Goal: Navigation & Orientation: Find specific page/section

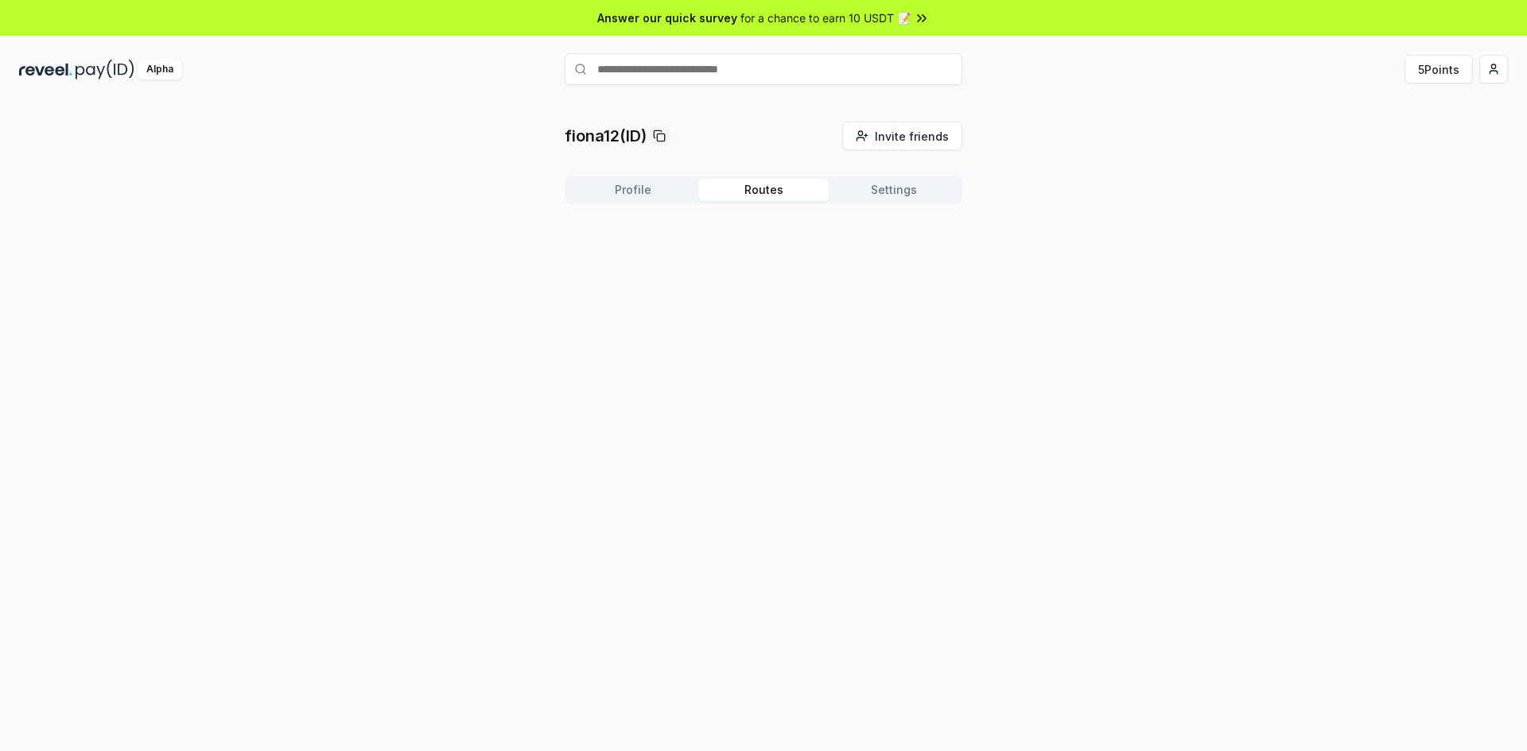
click at [757, 191] on button "Routes" at bounding box center [763, 190] width 130 height 22
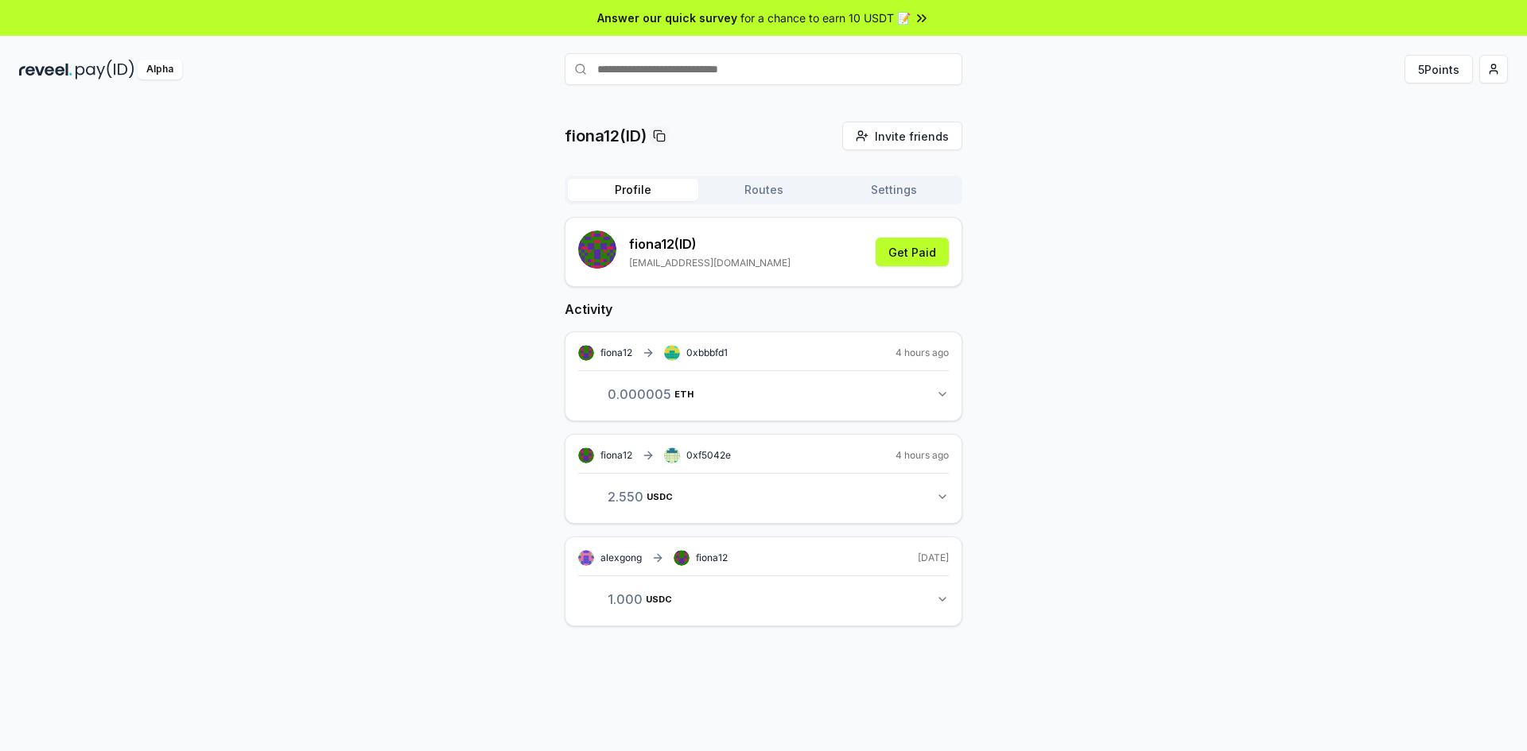
click at [642, 184] on button "Profile" at bounding box center [633, 190] width 130 height 22
click at [938, 501] on icon "button" at bounding box center [942, 497] width 13 height 13
click at [765, 567] on link "View transaction" at bounding box center [773, 566] width 63 height 10
click at [930, 385] on button "0.000005 ETH 0.000004802860992394 ETH" at bounding box center [763, 394] width 371 height 27
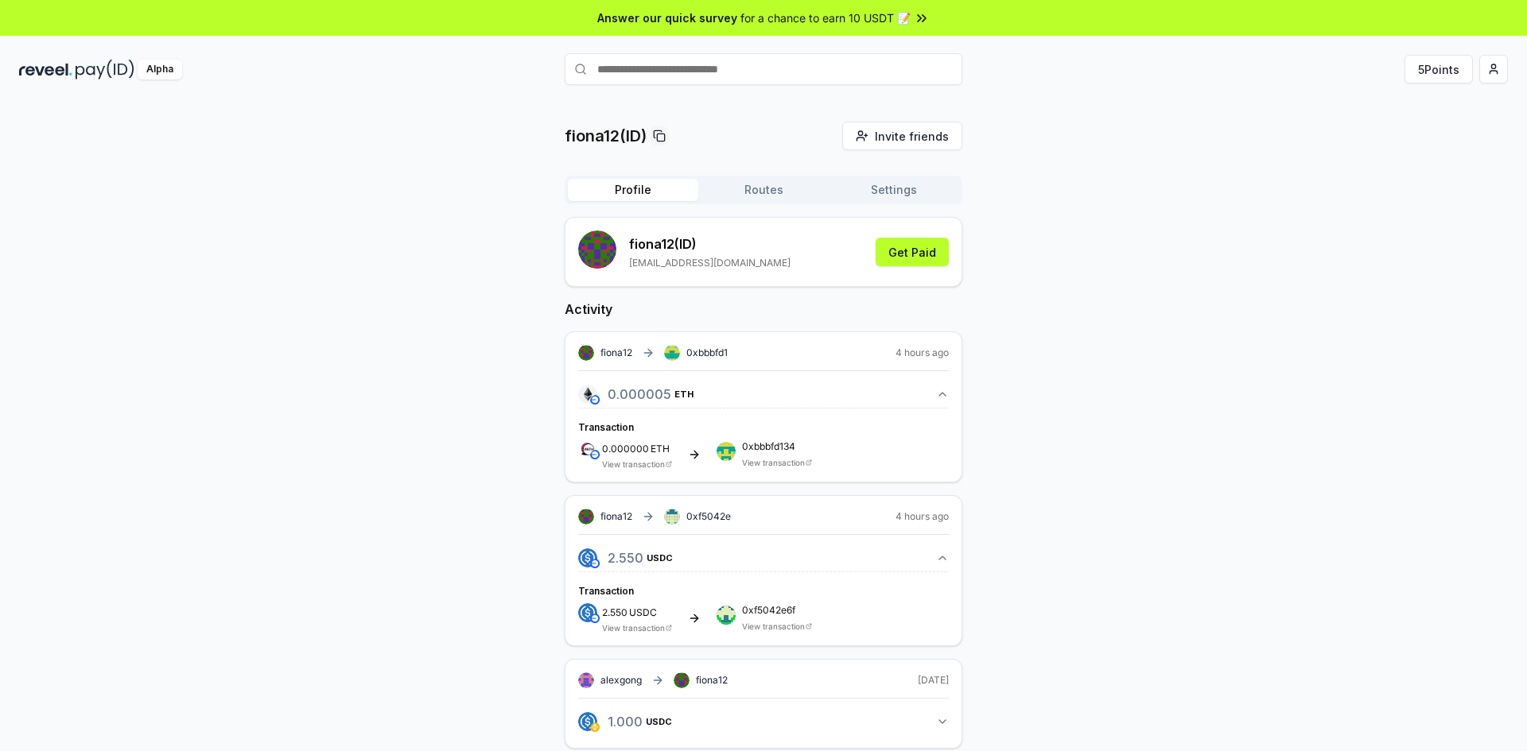
scroll to position [45, 0]
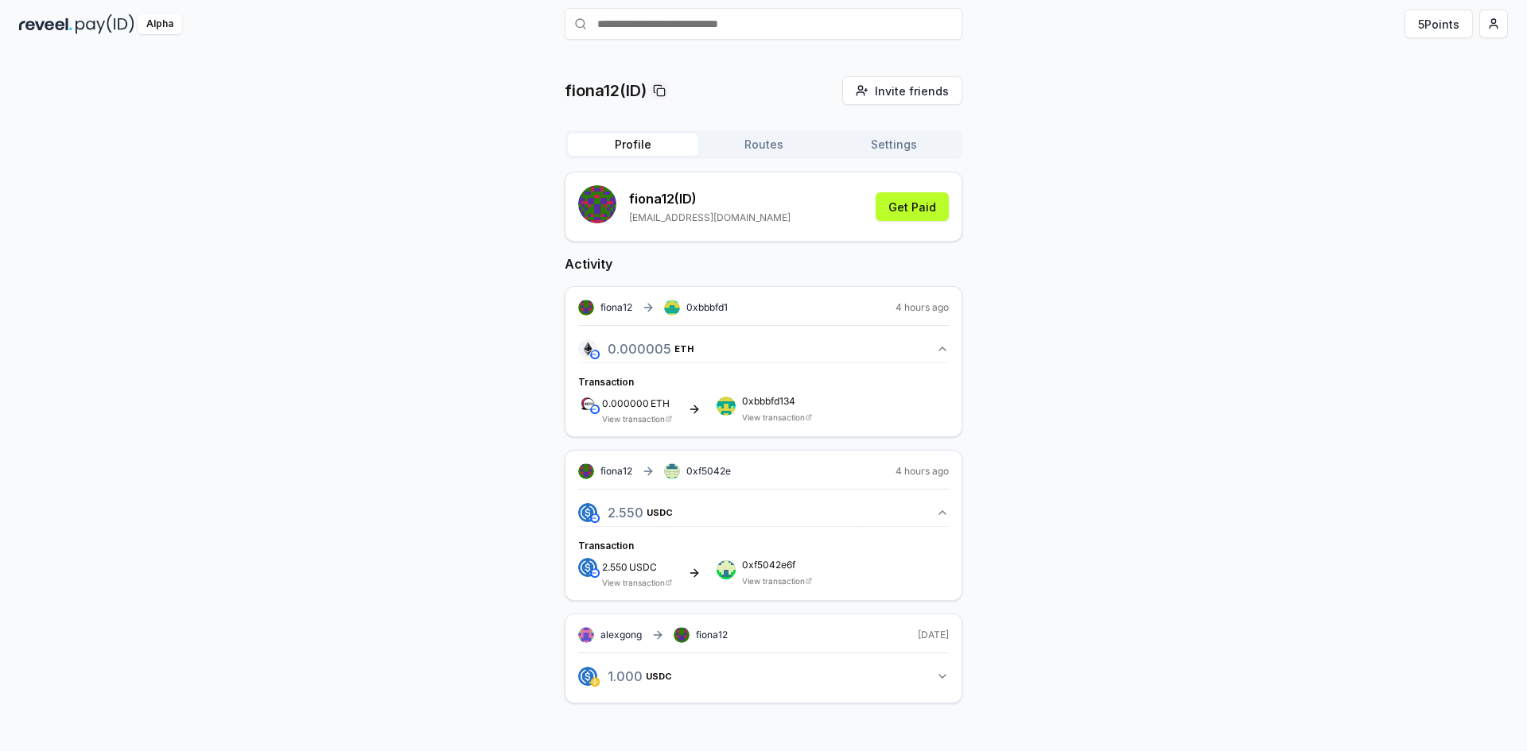
click at [744, 671] on button "1.000 USDC 1 USDC" at bounding box center [763, 676] width 371 height 27
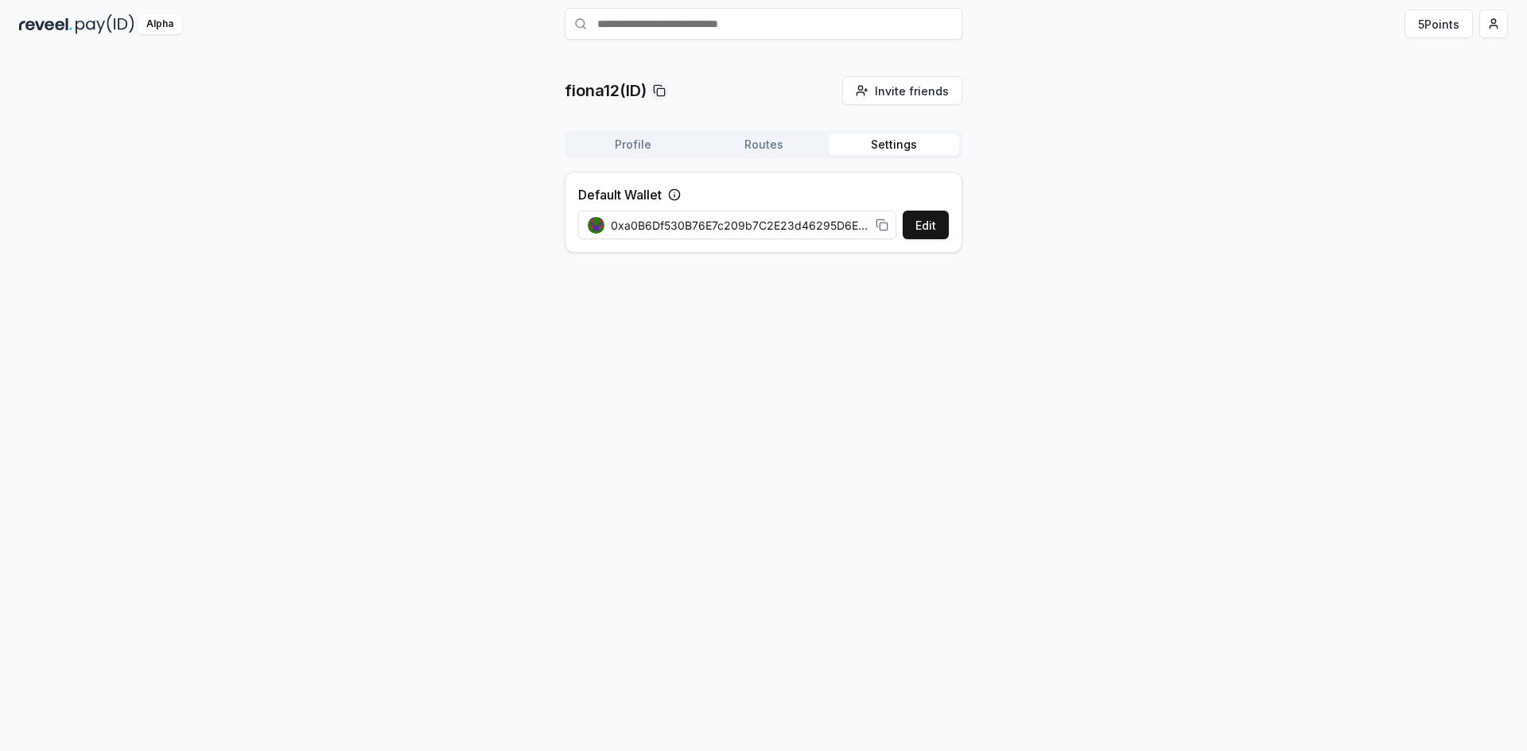
click at [872, 115] on div "fiona12(ID) Invite friends Invite Profile Routes Settings Default Wallet Edit 0…" at bounding box center [764, 170] width 398 height 189
click at [881, 227] on icon at bounding box center [882, 225] width 13 height 13
click at [909, 223] on button "Edit" at bounding box center [926, 225] width 46 height 29
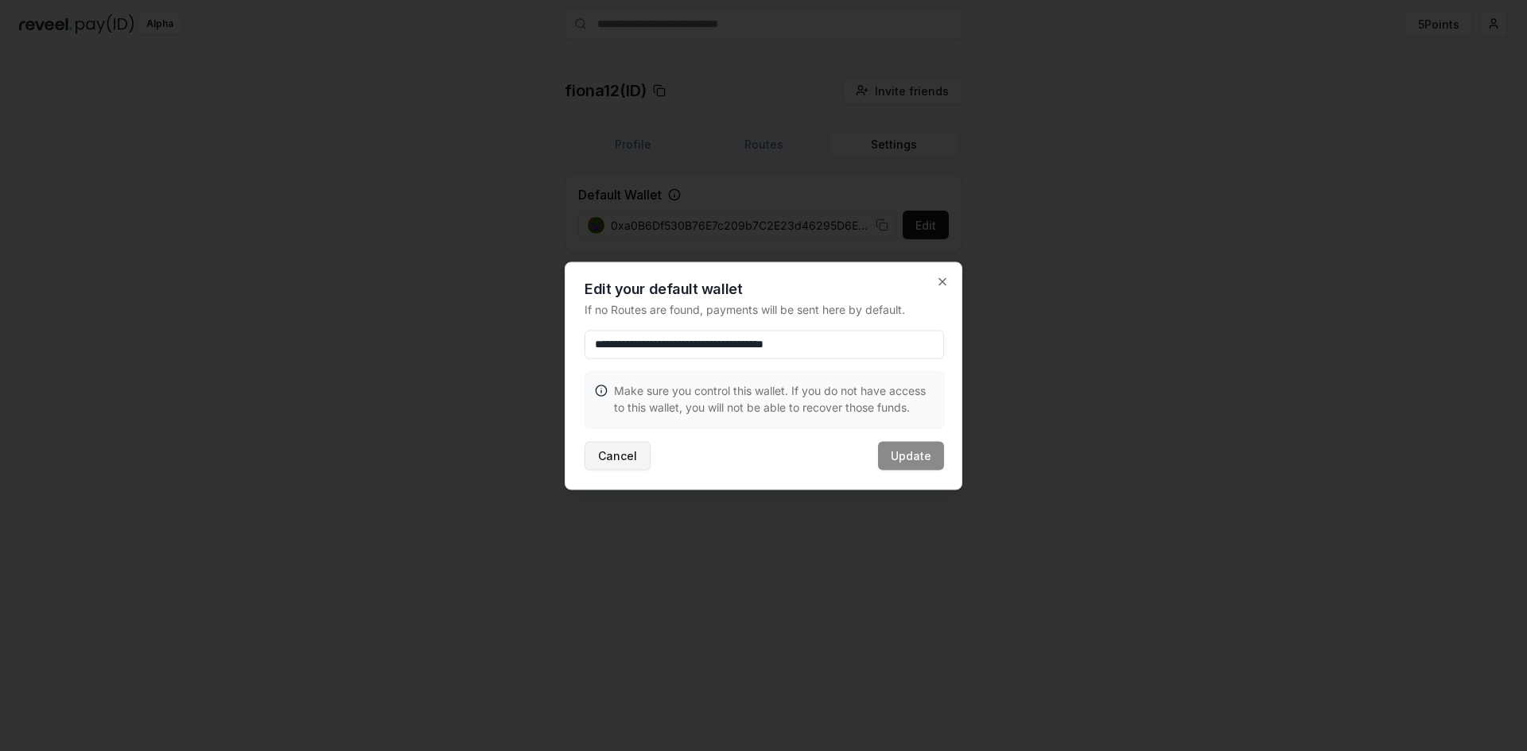
click at [627, 448] on button "Cancel" at bounding box center [617, 455] width 66 height 29
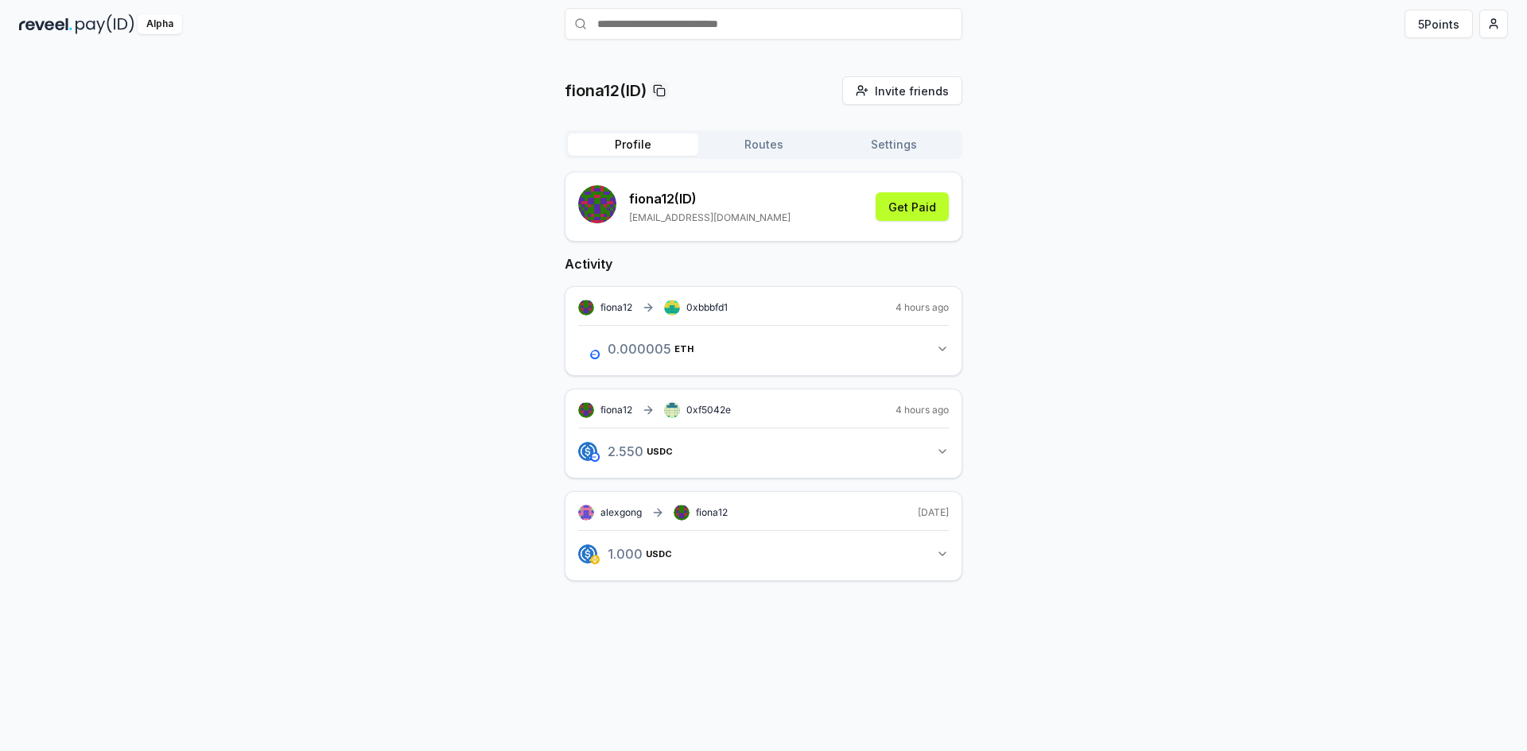
click at [626, 144] on button "Profile" at bounding box center [633, 145] width 130 height 22
click at [769, 157] on div "Profile Routes Settings" at bounding box center [764, 144] width 398 height 29
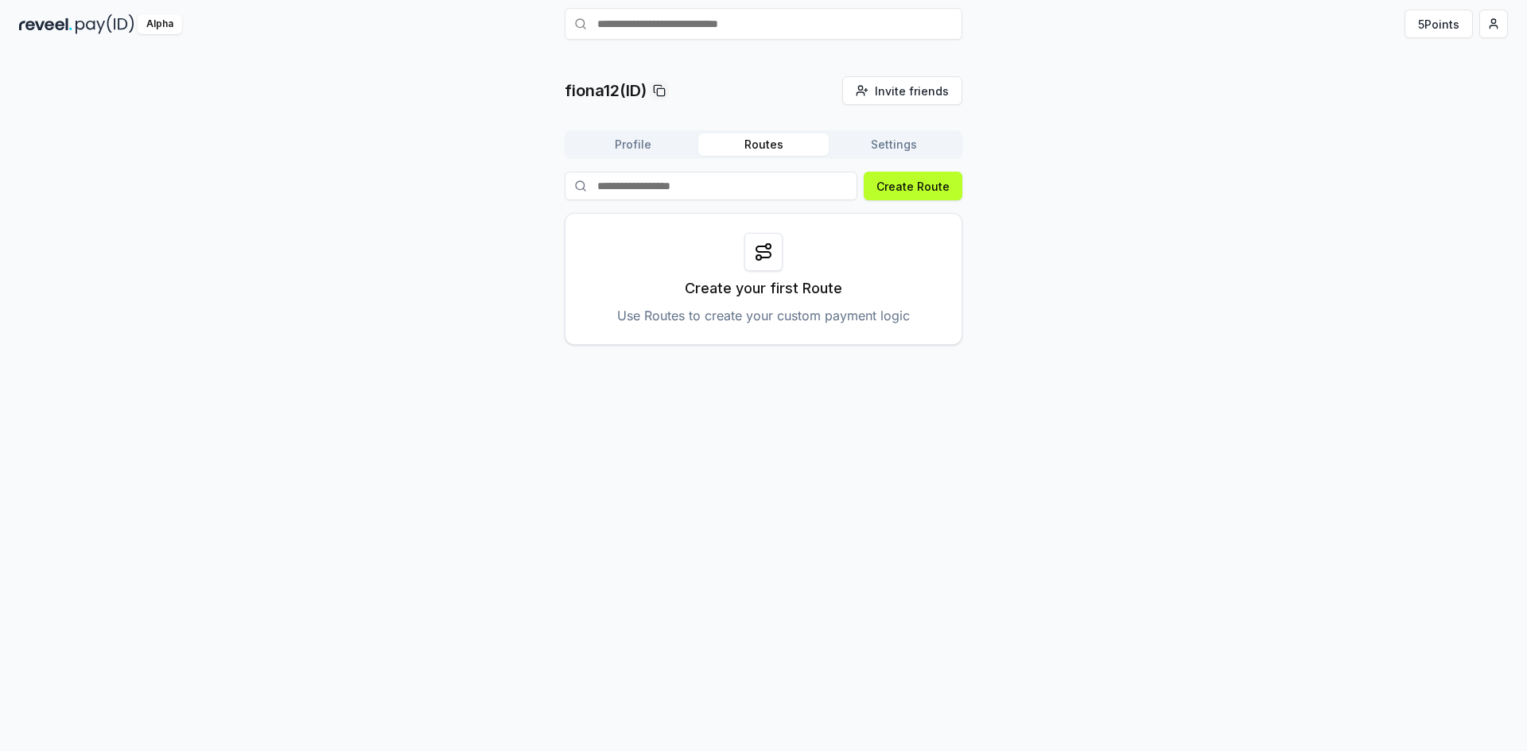
click at [756, 151] on button "Routes" at bounding box center [763, 145] width 130 height 22
click at [1507, 16] on html "Answer our quick survey for a chance to earn 10 USDT 📝 Alpha 5 Points fiona12(I…" at bounding box center [763, 375] width 1527 height 751
click at [1428, 111] on div "Connect Wallet" at bounding box center [1418, 118] width 177 height 26
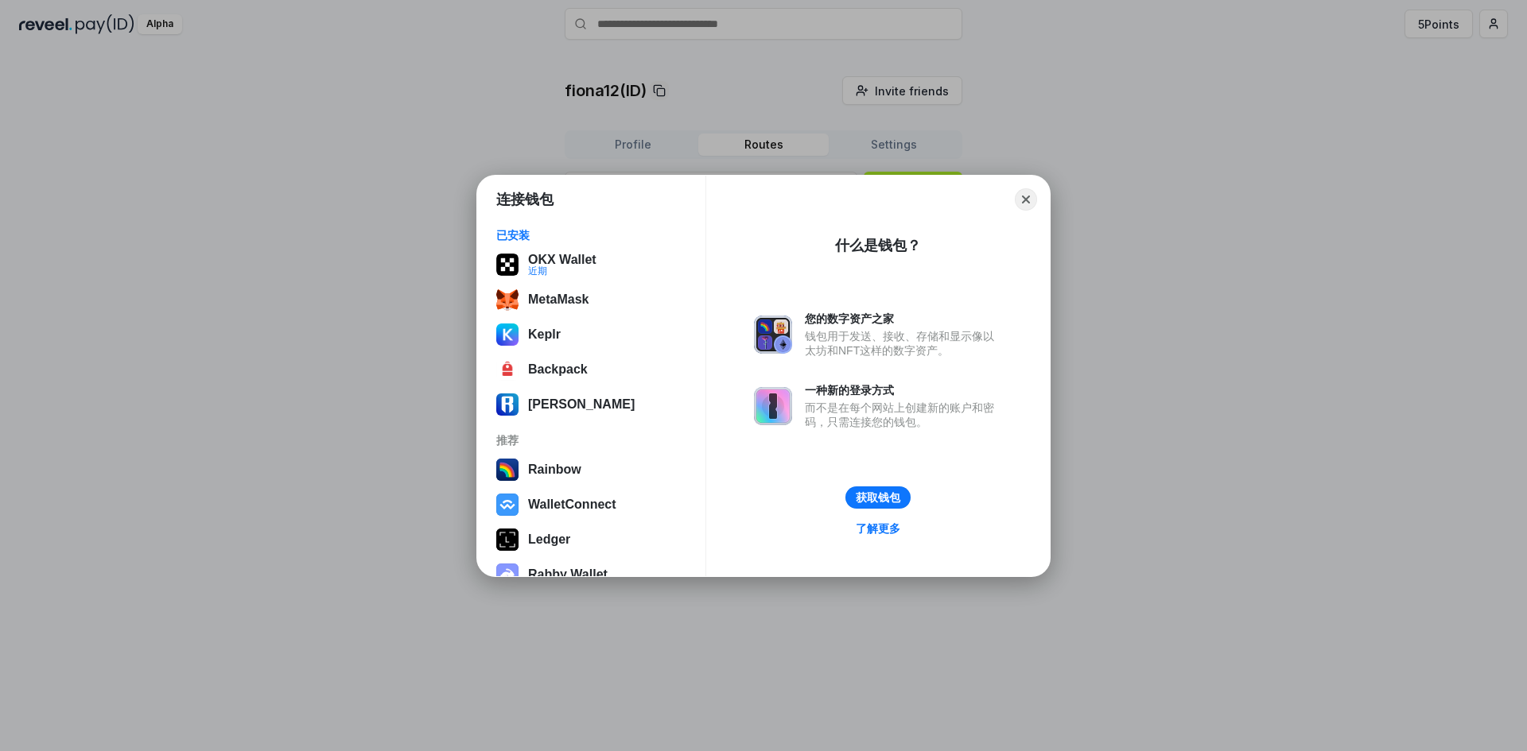
click at [1241, 194] on div "连接钱包 已安装 OKX Wallet 近期 MetaMask Keplr Backpack Ronin Wallet 推荐 Rainbow WalletCo…" at bounding box center [763, 376] width 1845 height 1070
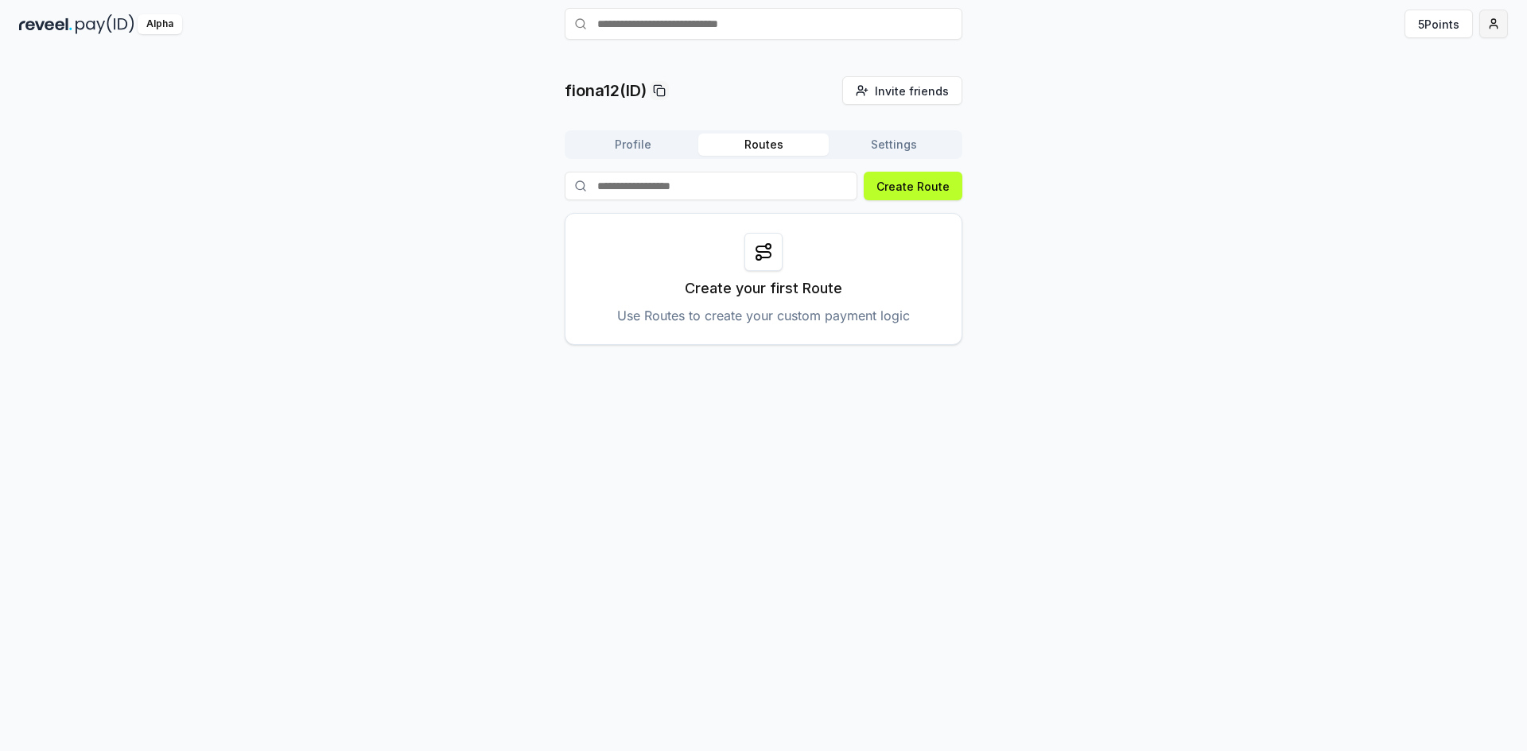
click at [1497, 24] on html "Answer our quick survey for a chance to earn 10 USDT 📝 Alpha 5 Points fiona12(I…" at bounding box center [763, 375] width 1527 height 751
click at [1443, 95] on div "View Profile" at bounding box center [1418, 92] width 177 height 26
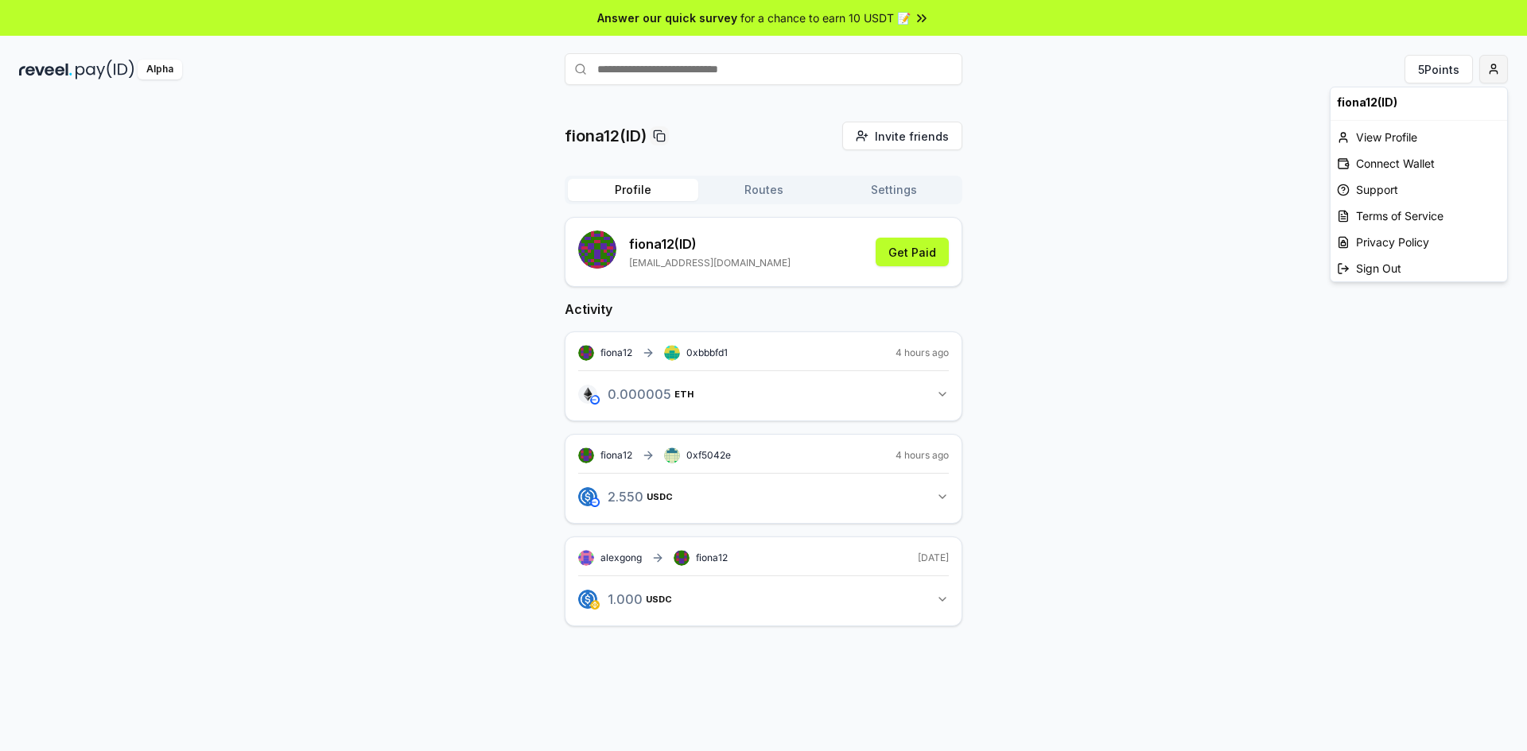
click at [1487, 70] on html "Answer our quick survey for a chance to earn 10 USDT 📝 Alpha 5 Points fiona12(I…" at bounding box center [763, 375] width 1527 height 751
click at [1432, 162] on div "Connect Wallet" at bounding box center [1418, 163] width 177 height 26
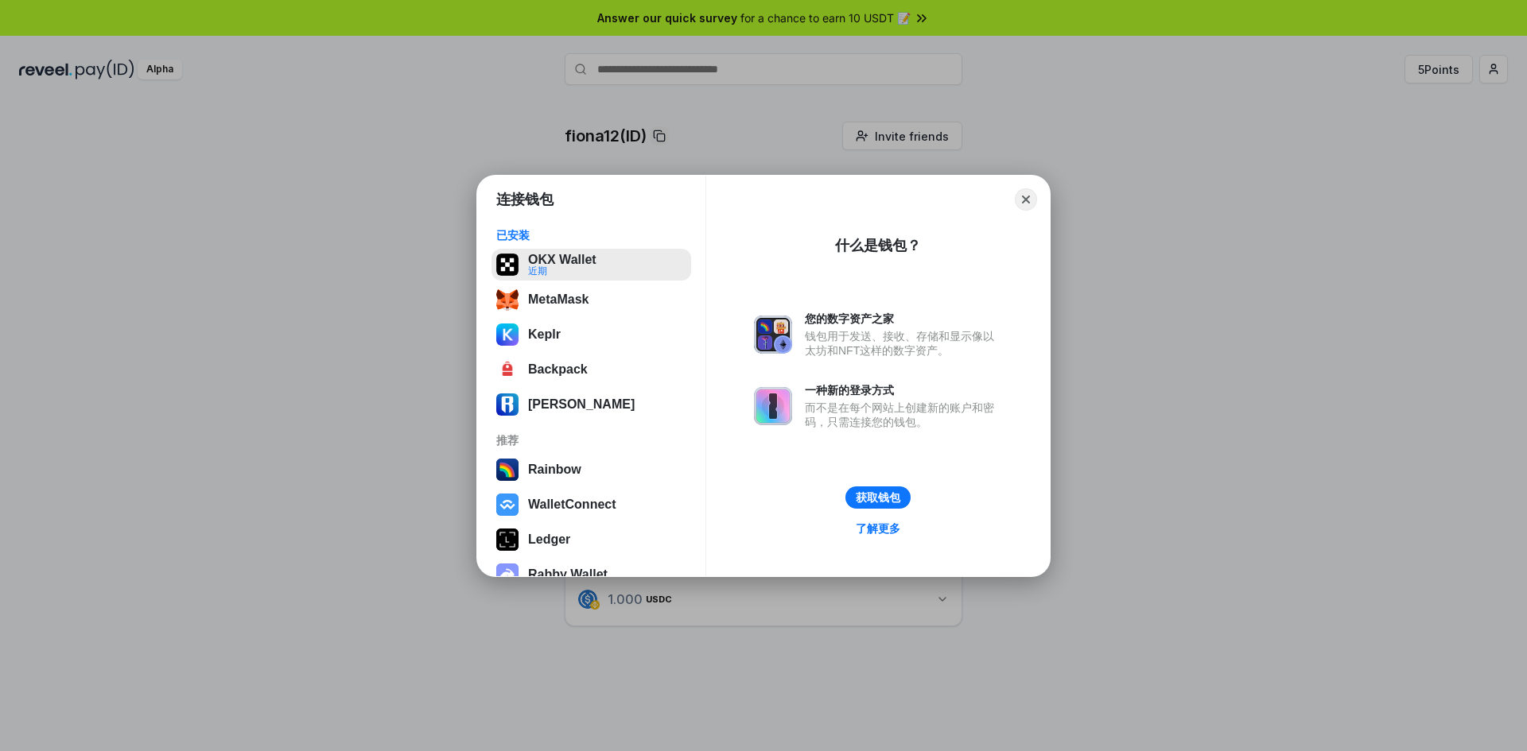
click at [549, 270] on button "OKX Wallet 近期" at bounding box center [591, 265] width 200 height 32
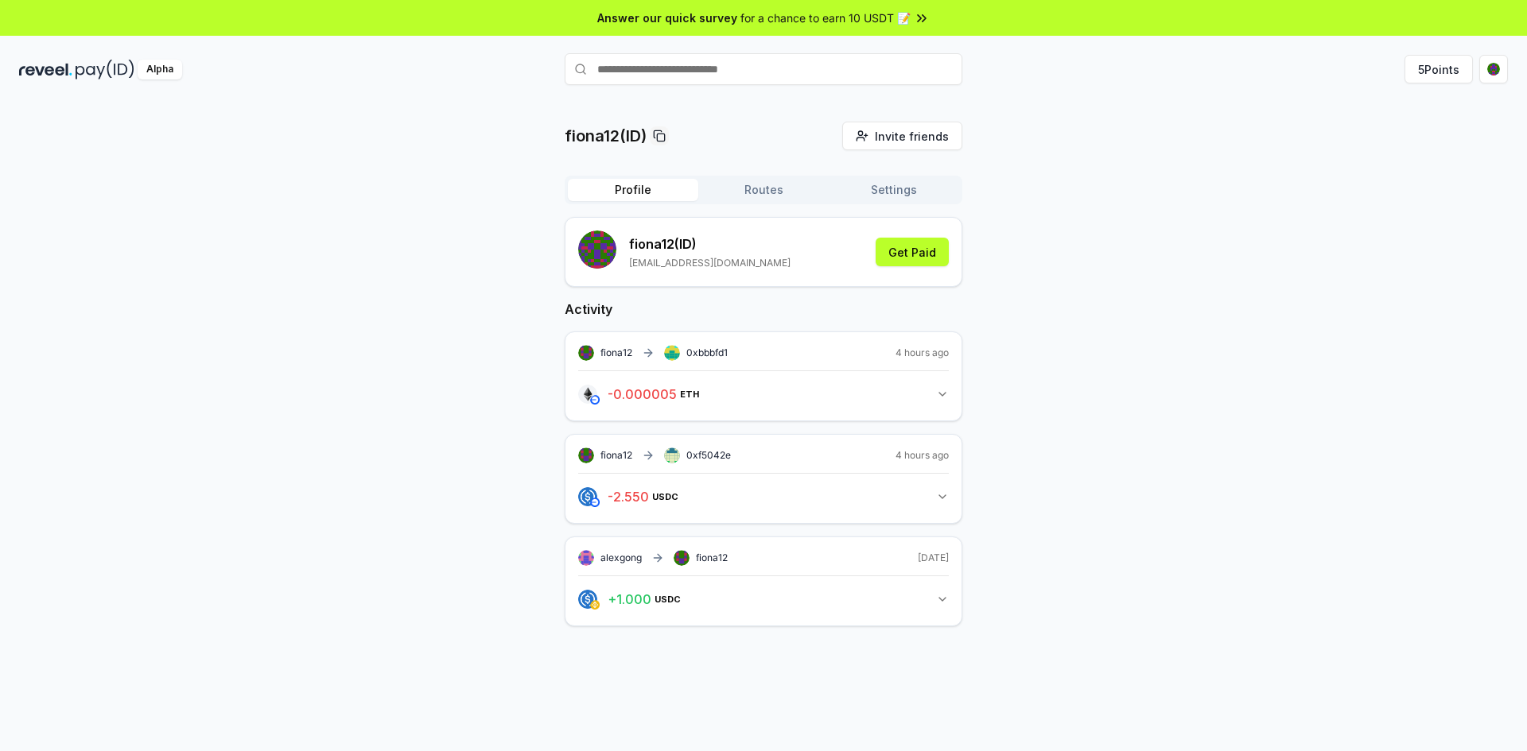
click at [943, 498] on icon "button" at bounding box center [942, 496] width 6 height 3
drag, startPoint x: 1105, startPoint y: 198, endPoint x: 1071, endPoint y: 189, distance: 35.3
click at [1105, 198] on div "fiona12(ID) Invite friends Invite Profile Routes Settings fiona12 (ID) sequence…" at bounding box center [763, 418] width 1489 height 592
click at [1446, 70] on button "5 Points" at bounding box center [1438, 69] width 68 height 29
click at [1437, 63] on button "5 Points" at bounding box center [1438, 69] width 68 height 29
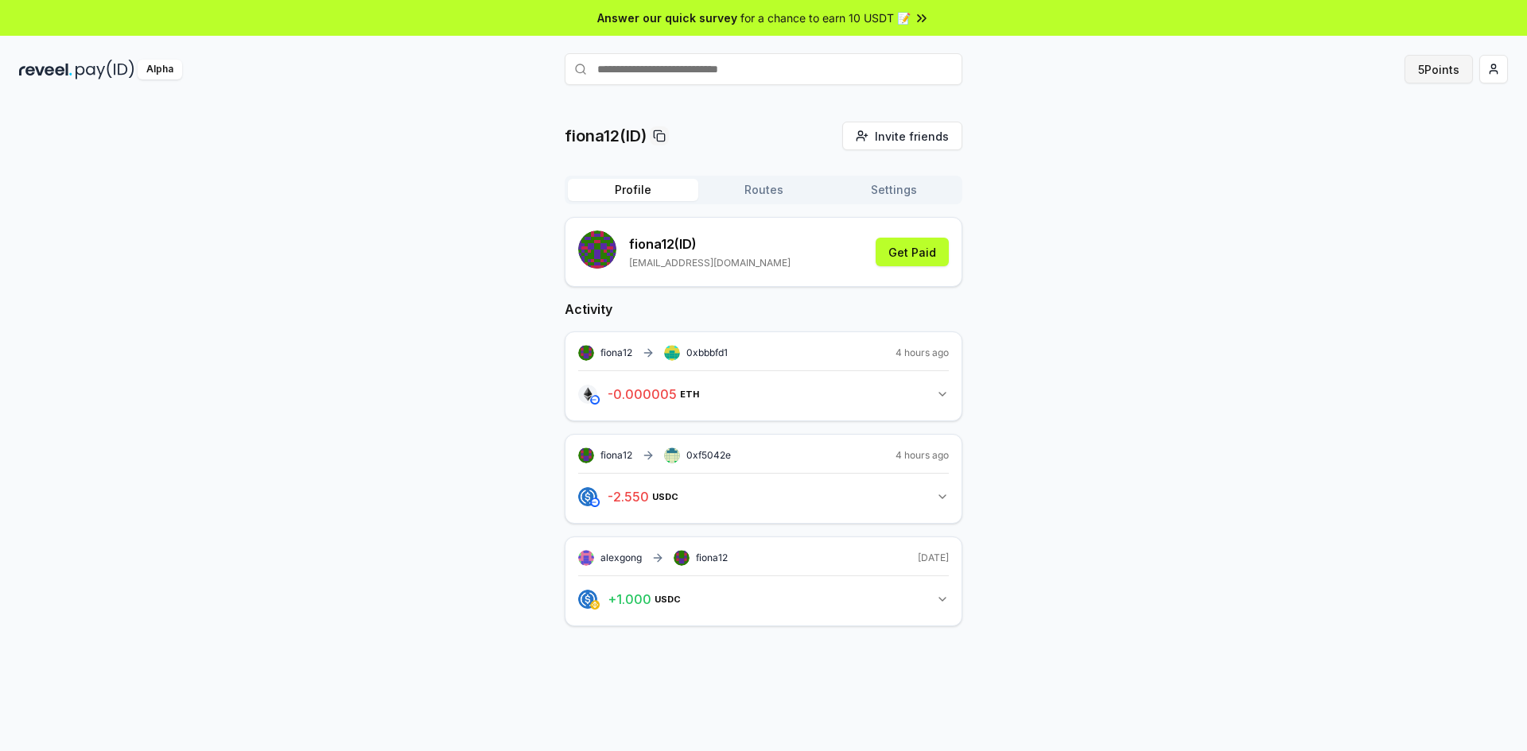
click at [1454, 72] on button "5 Points" at bounding box center [1438, 69] width 68 height 29
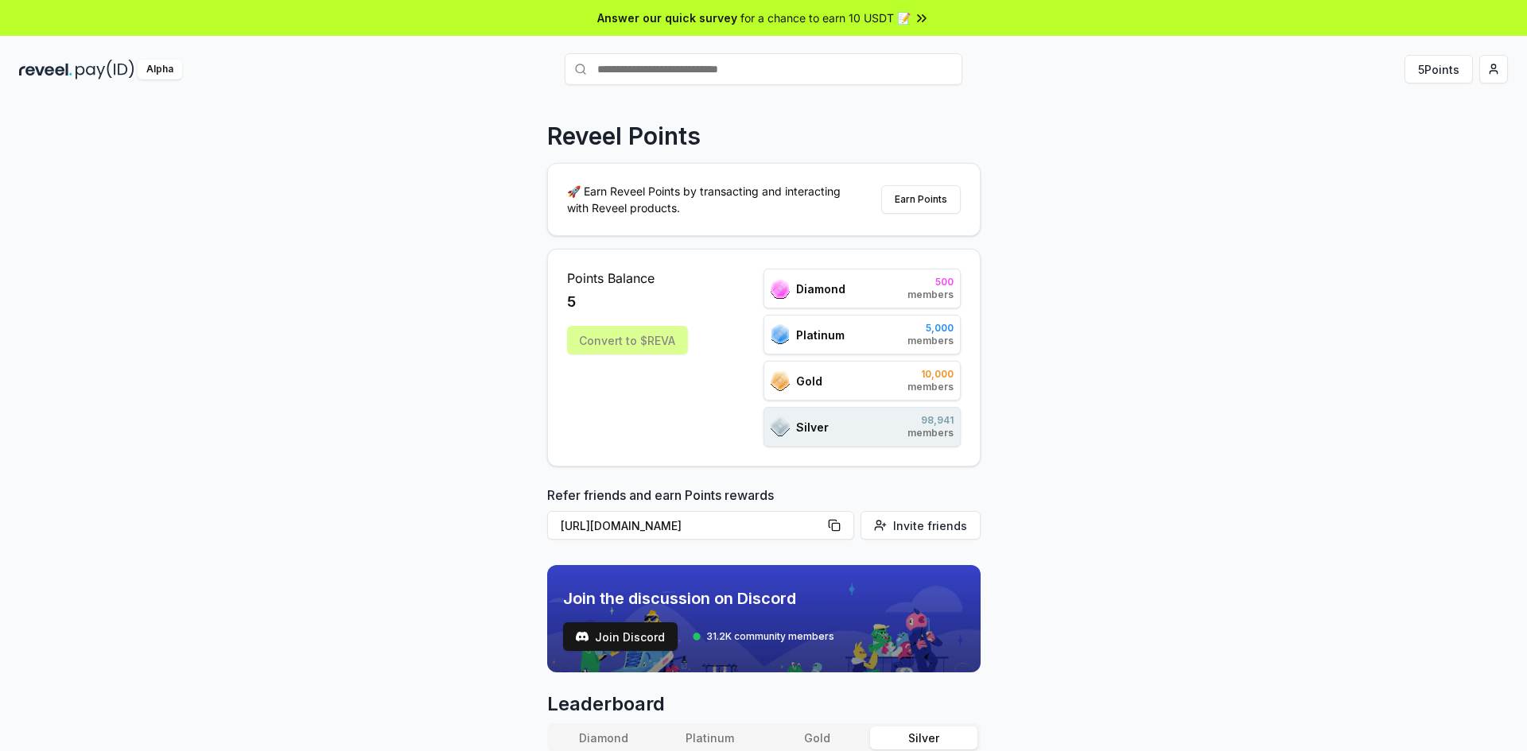
click at [596, 342] on div "Convert to $REVA" at bounding box center [627, 340] width 121 height 29
click at [947, 433] on span "members" at bounding box center [930, 433] width 46 height 13
click at [856, 270] on div "Diamond 500 members" at bounding box center [861, 289] width 197 height 40
click at [868, 280] on div "Diamond 500 members" at bounding box center [861, 289] width 197 height 40
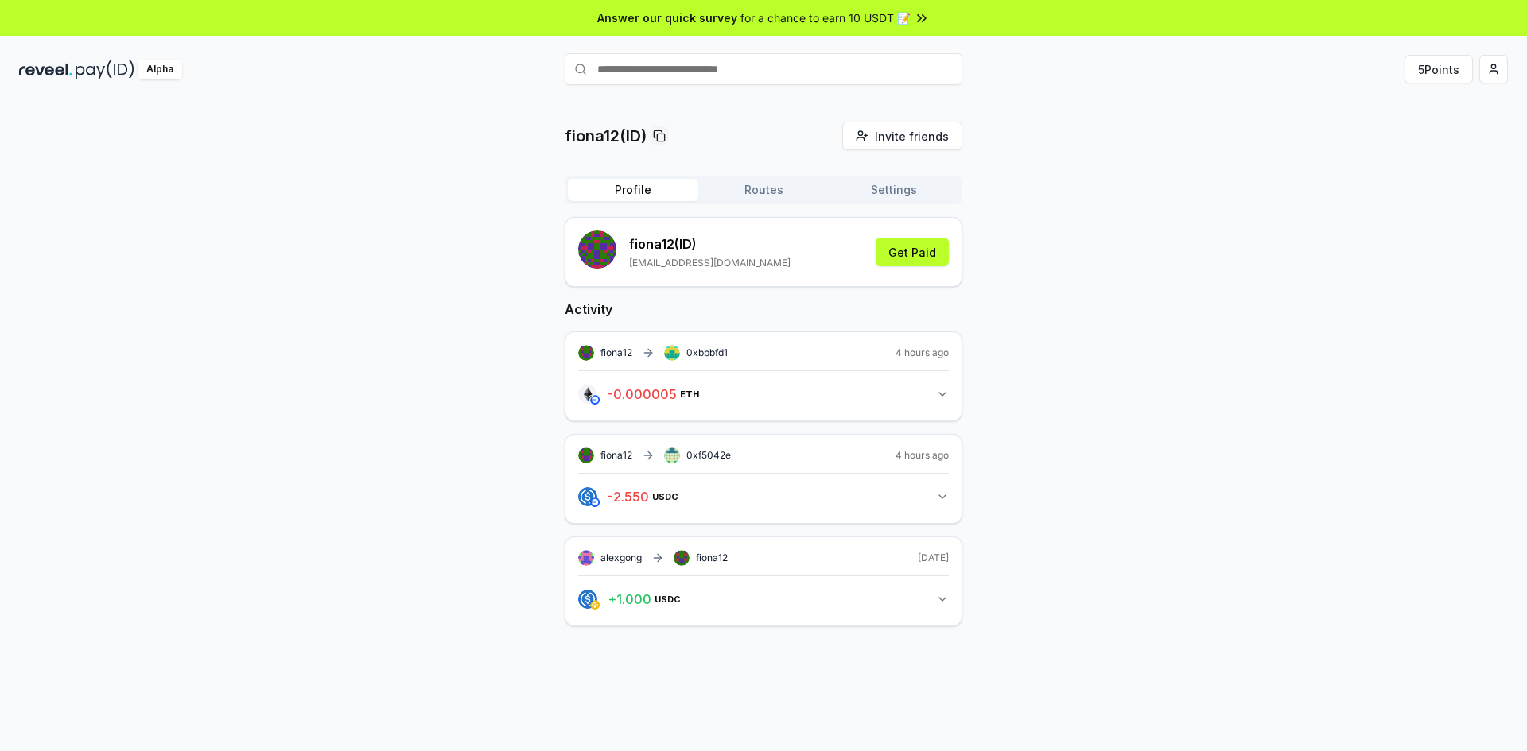
click at [699, 76] on input "text" at bounding box center [764, 69] width 398 height 32
click at [784, 72] on input "text" at bounding box center [764, 69] width 398 height 32
type input "*"
type input "********"
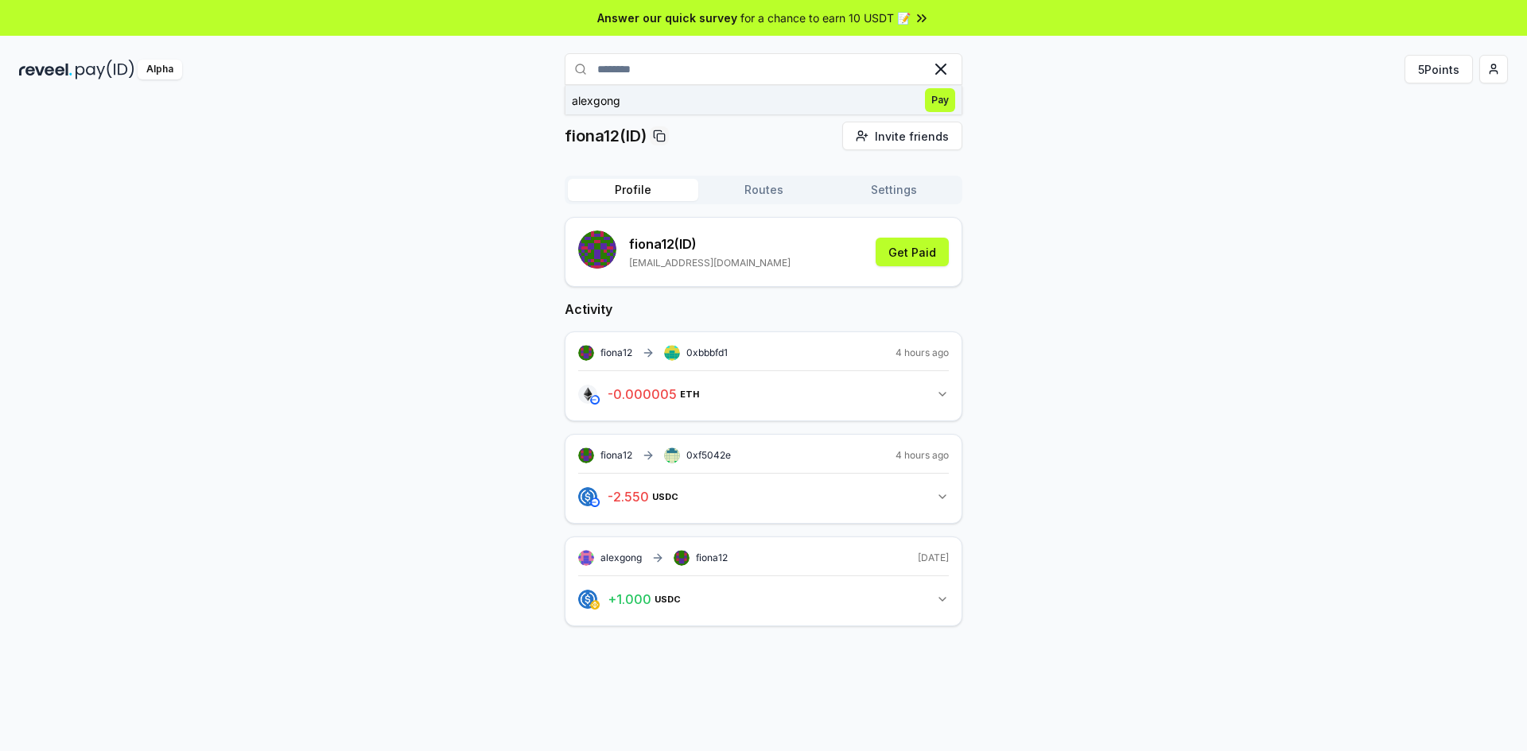
click at [933, 98] on span "Pay" at bounding box center [940, 100] width 30 height 24
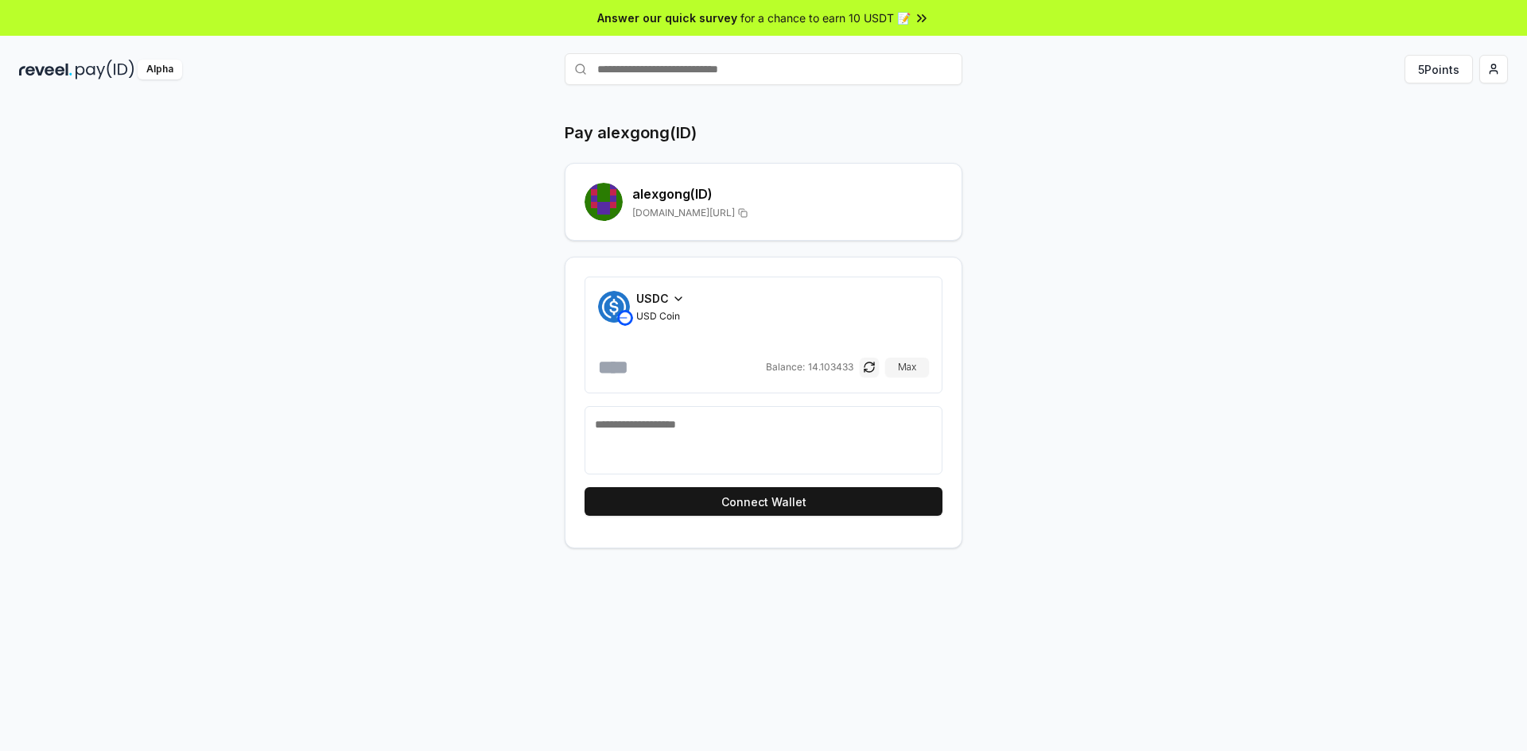
click at [672, 186] on h2 "alexgong (ID)" at bounding box center [787, 193] width 310 height 19
